Goal: Task Accomplishment & Management: Use online tool/utility

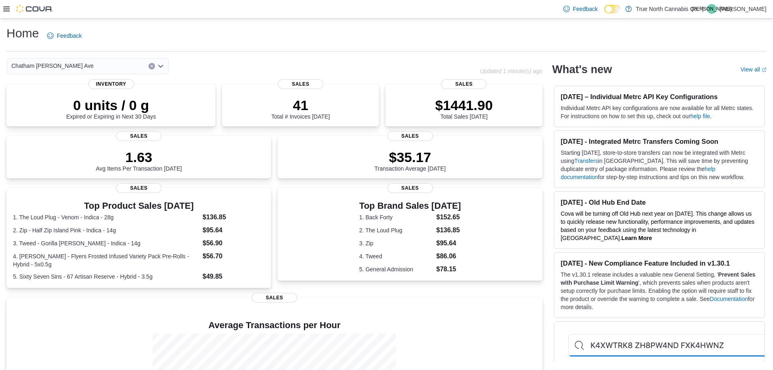
click at [28, 32] on h1 "Home" at bounding box center [22, 33] width 32 height 16
click at [11, 0] on div at bounding box center [27, 9] width 49 height 18
click at [4, 9] on icon at bounding box center [6, 8] width 6 height 5
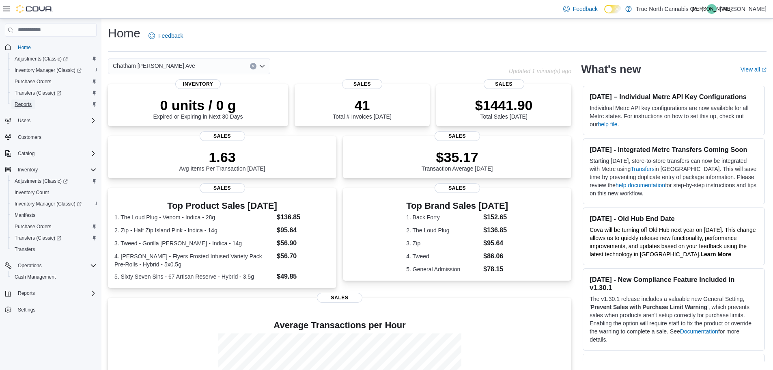
click at [30, 102] on span "Reports" at bounding box center [23, 104] width 17 height 6
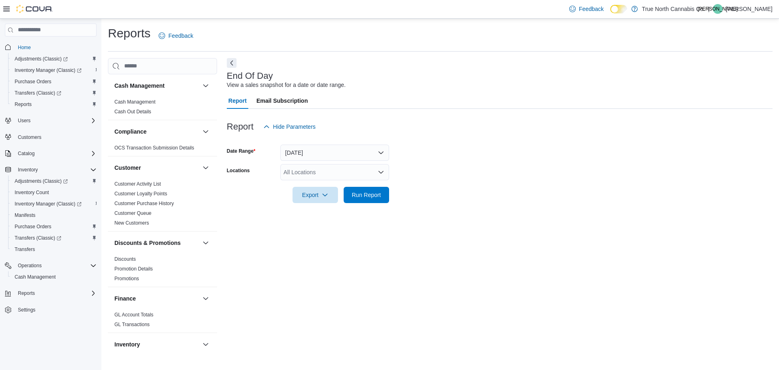
click at [314, 172] on div "All Locations" at bounding box center [334, 172] width 109 height 16
type input "***"
click at [323, 182] on span "Chatham [PERSON_NAME] Ave" at bounding box center [339, 186] width 82 height 8
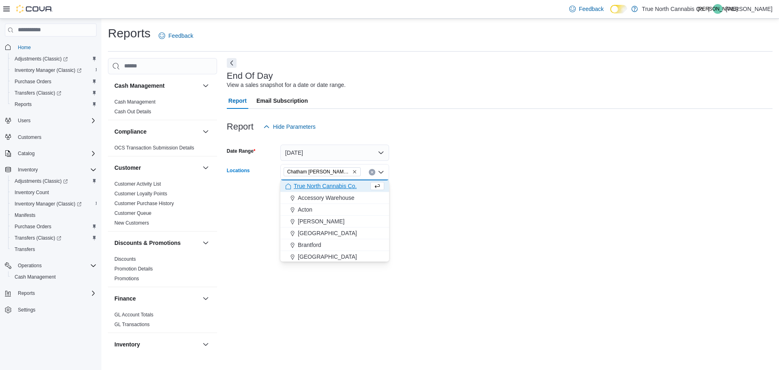
click at [417, 190] on form "Date Range [DATE] Locations [GEOGRAPHIC_DATA] [PERSON_NAME] Ave Combo box. Sele…" at bounding box center [500, 169] width 546 height 68
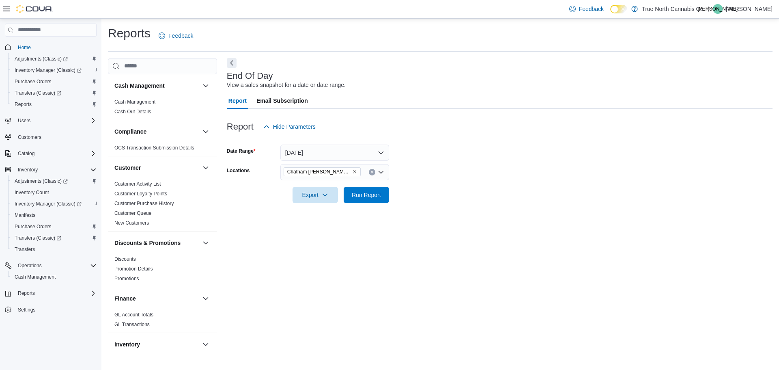
click at [340, 196] on div "Export" at bounding box center [316, 195] width 49 height 16
click at [374, 193] on span "Run Report" at bounding box center [366, 194] width 29 height 8
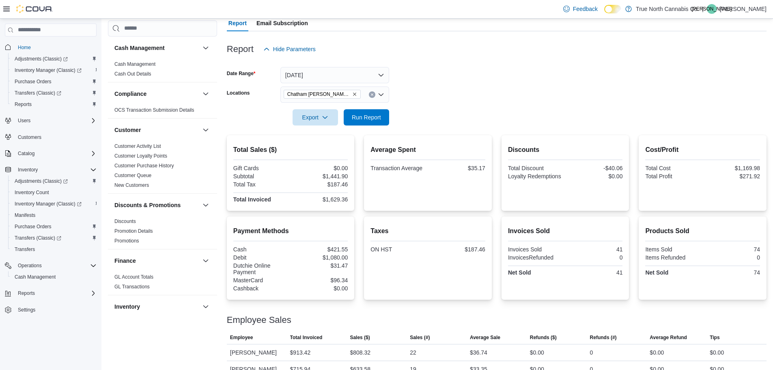
scroll to position [92, 0]
